Goal: Navigation & Orientation: Find specific page/section

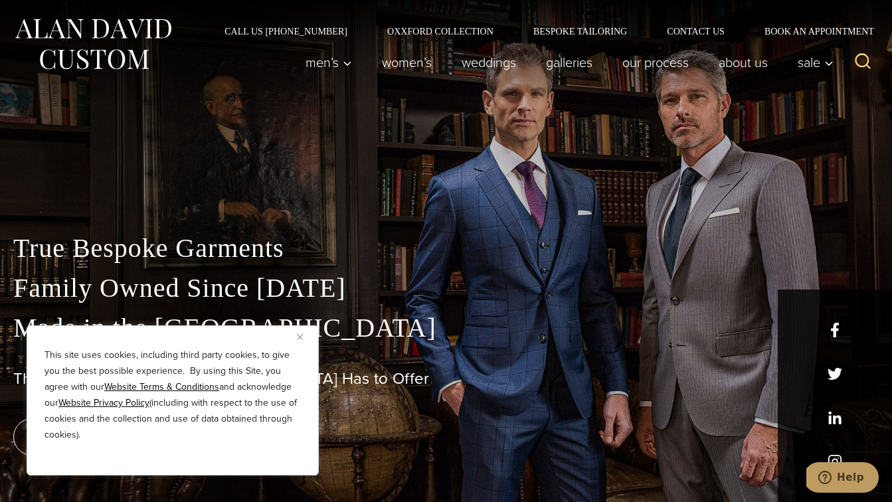
click at [299, 335] on img "Close" at bounding box center [300, 337] width 6 height 6
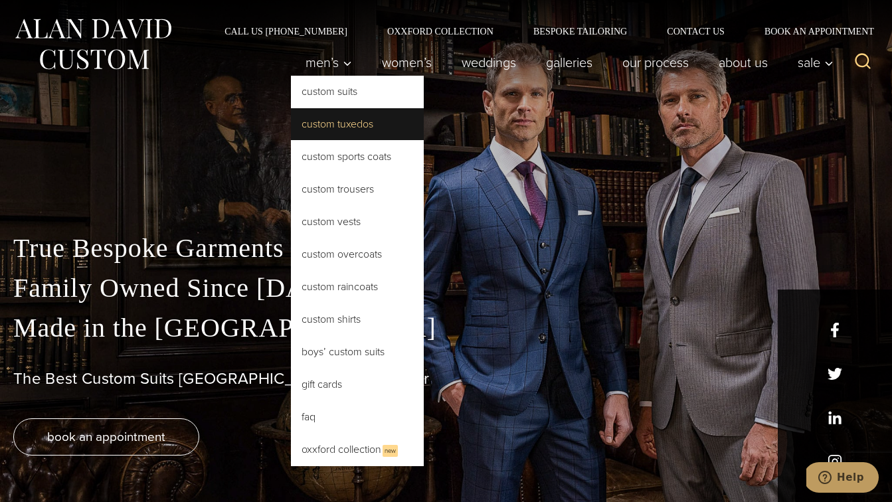
click at [349, 121] on link "Custom Tuxedos" at bounding box center [357, 124] width 133 height 32
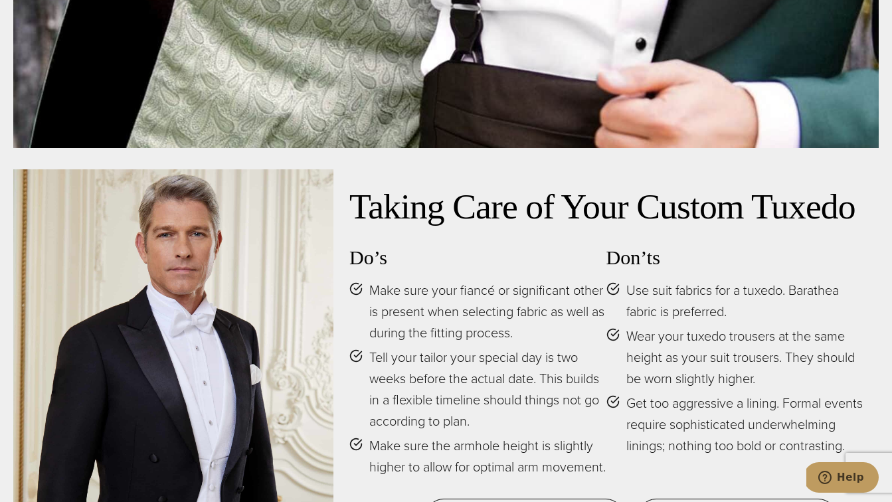
scroll to position [5689, 0]
